Goal: Task Accomplishment & Management: Manage account settings

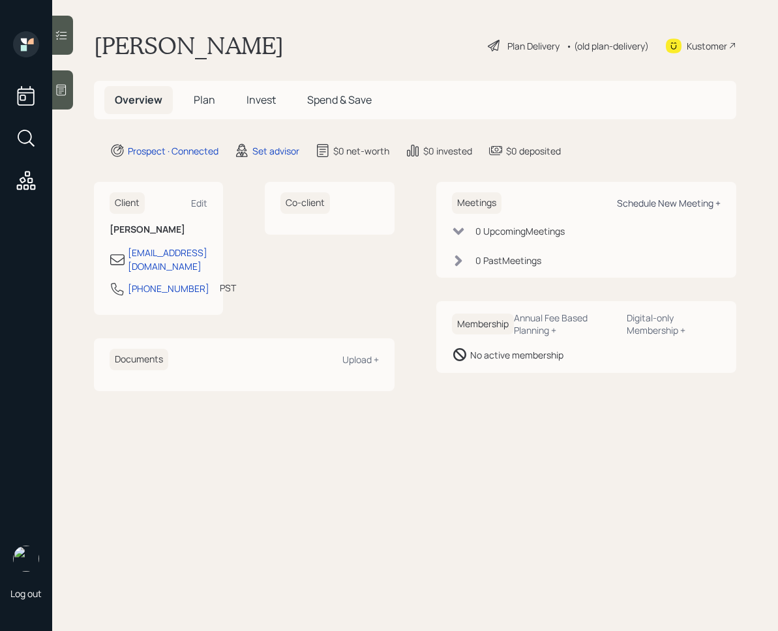
click at [674, 202] on div "Schedule New Meeting +" at bounding box center [669, 203] width 104 height 12
select select "round-[PERSON_NAME]"
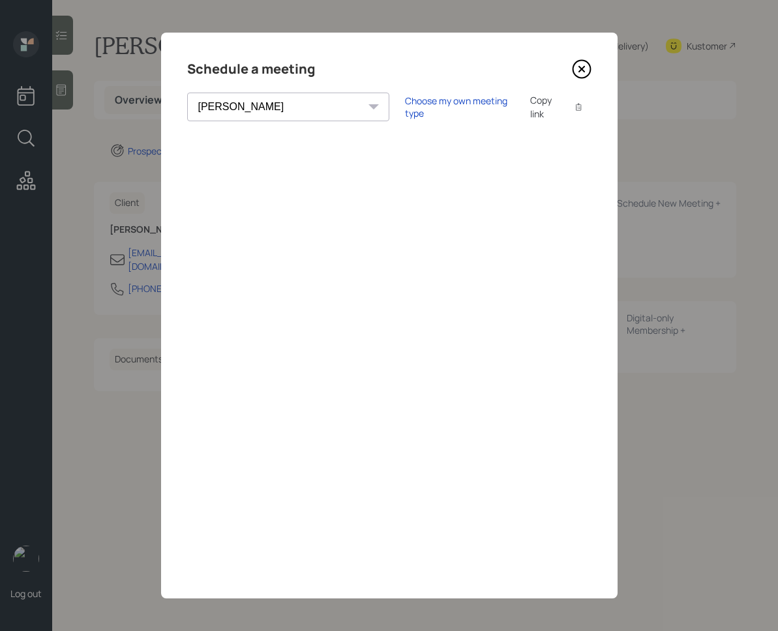
click at [579, 68] on icon at bounding box center [582, 69] width 20 height 20
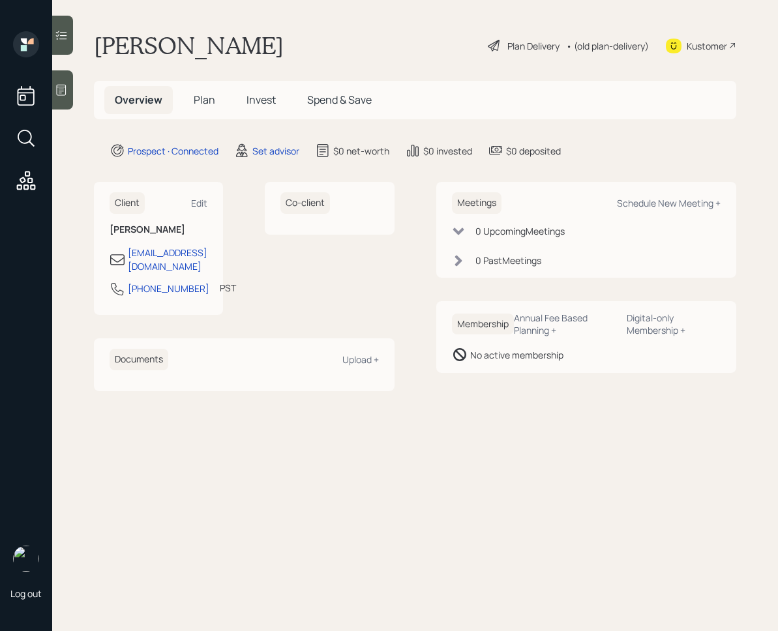
click at [61, 89] on icon at bounding box center [61, 89] width 13 height 13
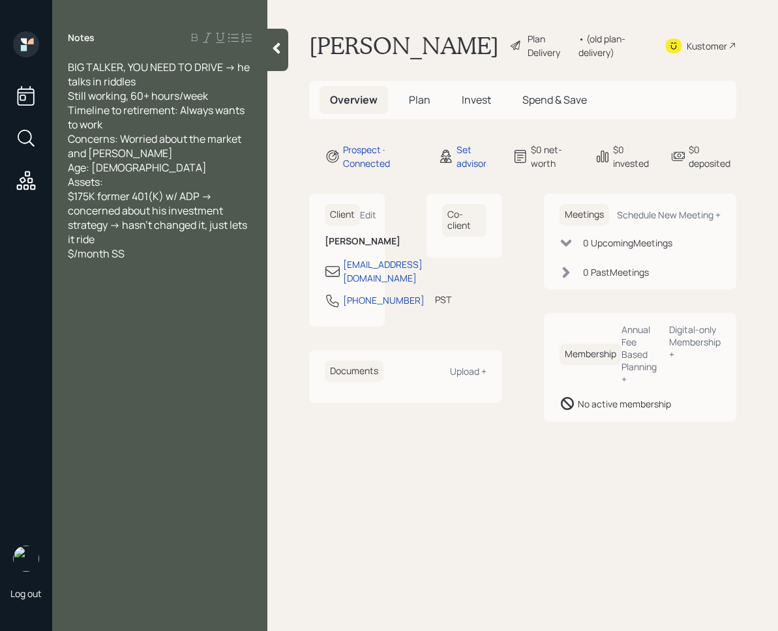
click at [282, 59] on div at bounding box center [277, 50] width 21 height 42
